Goal: Information Seeking & Learning: Check status

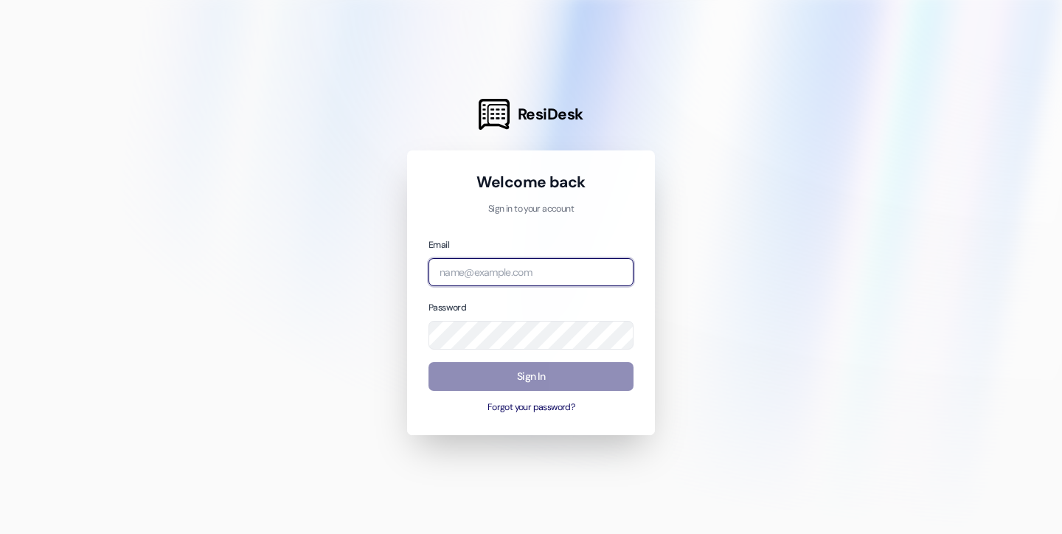
type input "[EMAIL_ADDRESS][DOMAIN_NAME]"
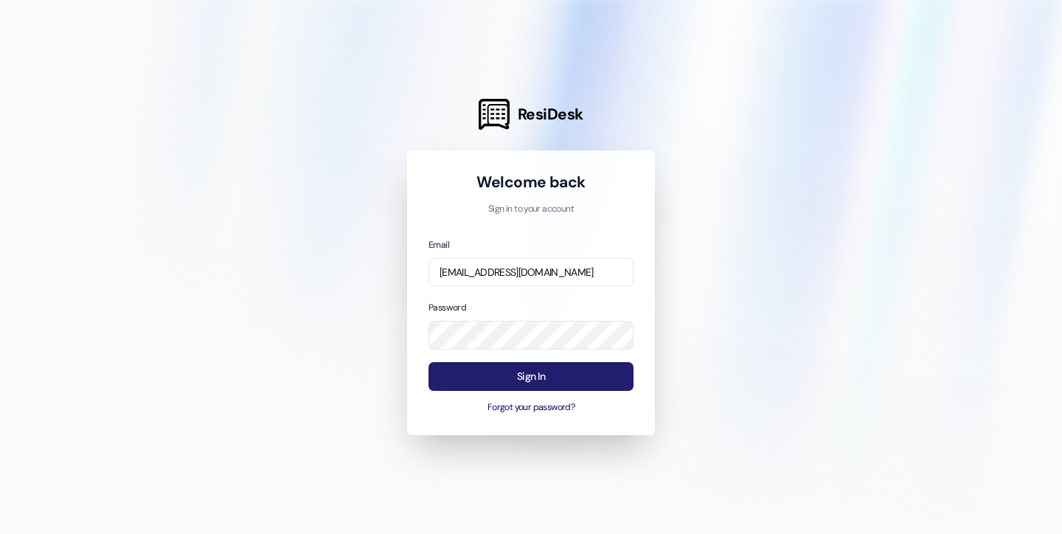
click at [482, 375] on button "Sign In" at bounding box center [530, 376] width 205 height 29
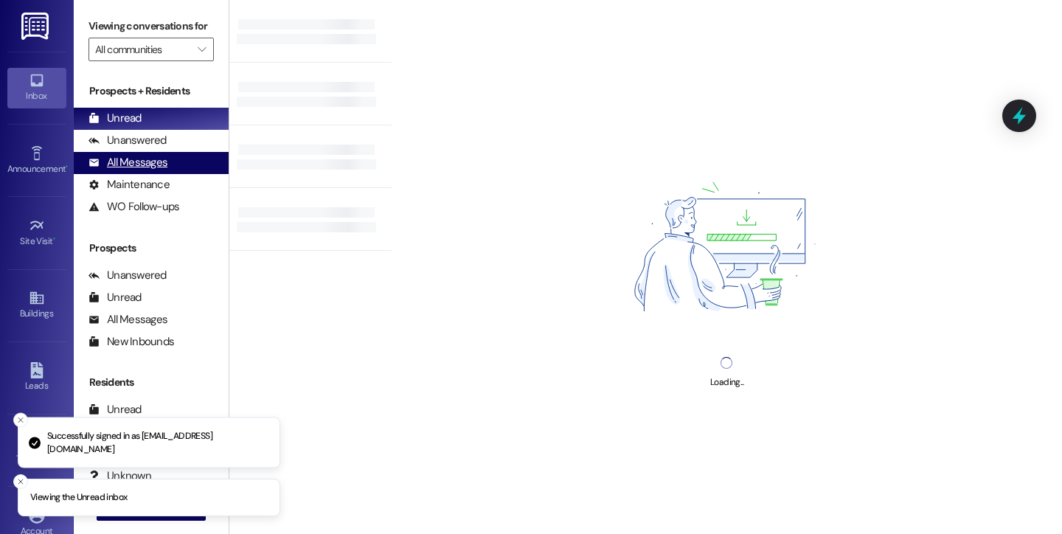
click at [150, 170] on div "All Messages" at bounding box center [127, 162] width 79 height 15
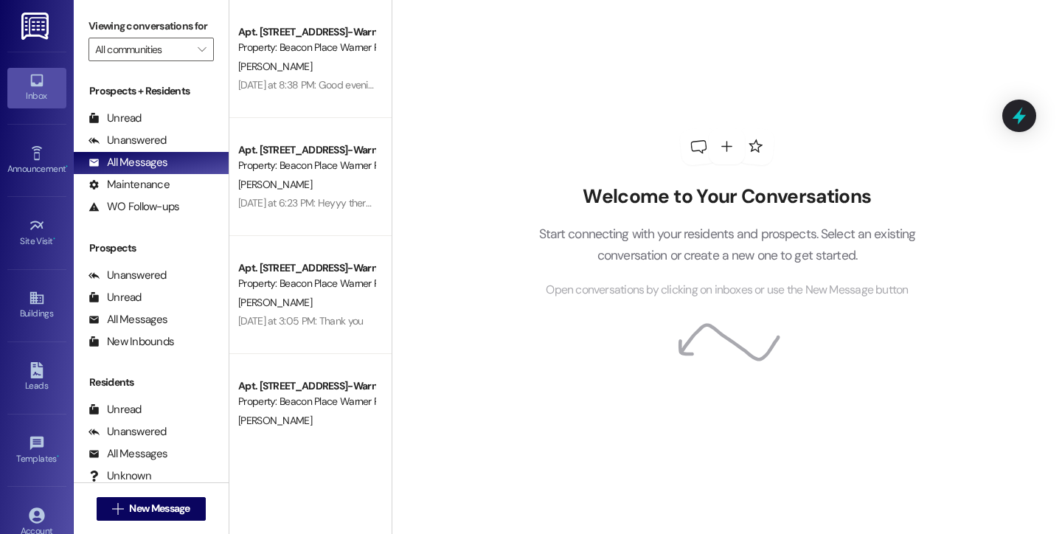
click at [478, 72] on div "Welcome to Your Conversations Start connecting with your residents and prospect…" at bounding box center [727, 267] width 670 height 534
click at [148, 170] on div "All Messages" at bounding box center [127, 162] width 79 height 15
click at [139, 126] on div "Unread" at bounding box center [114, 118] width 53 height 15
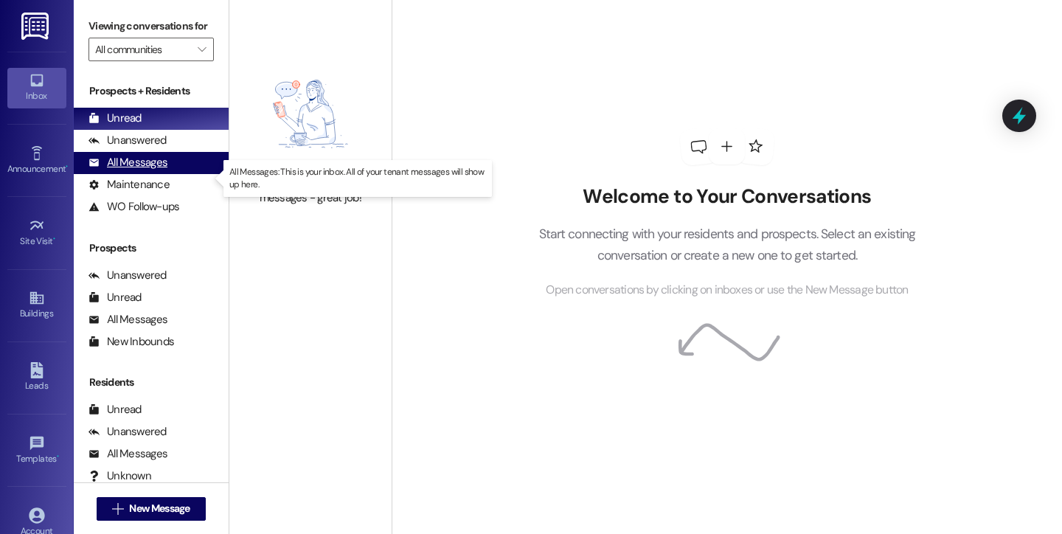
click at [144, 170] on div "All Messages" at bounding box center [127, 162] width 79 height 15
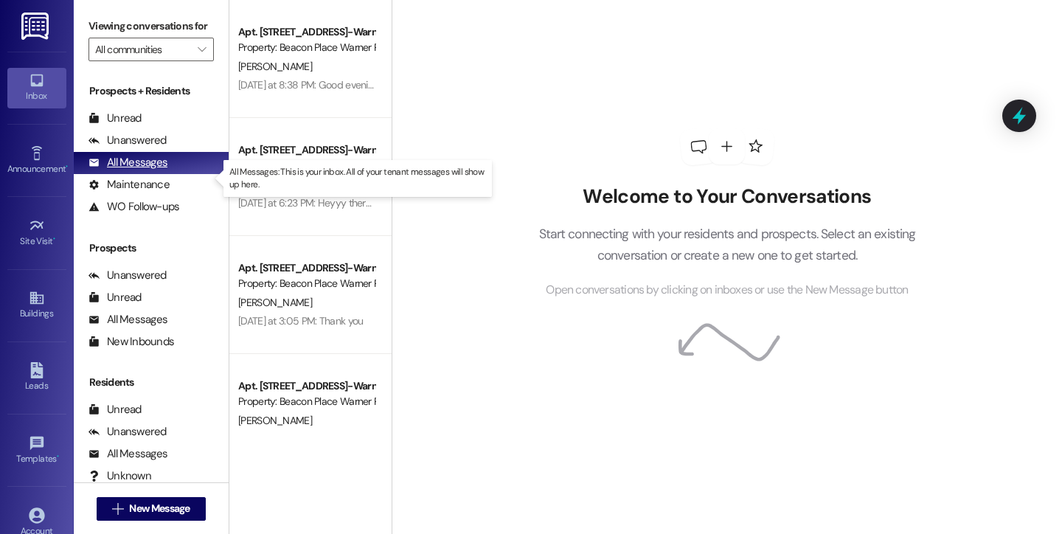
click at [144, 170] on div "All Messages" at bounding box center [127, 162] width 79 height 15
click at [35, 96] on div "Inbox" at bounding box center [37, 95] width 74 height 15
